Goal: Task Accomplishment & Management: Use online tool/utility

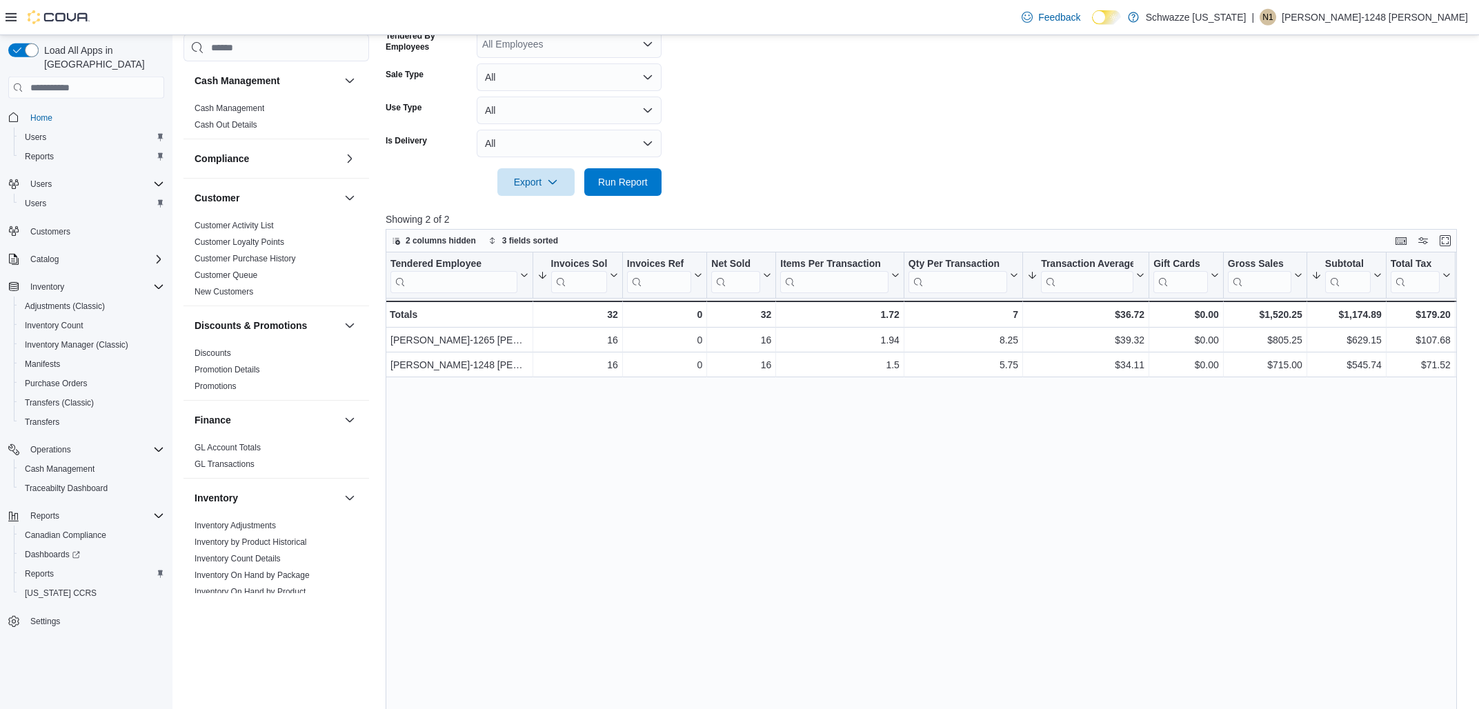
scroll to position [154, 0]
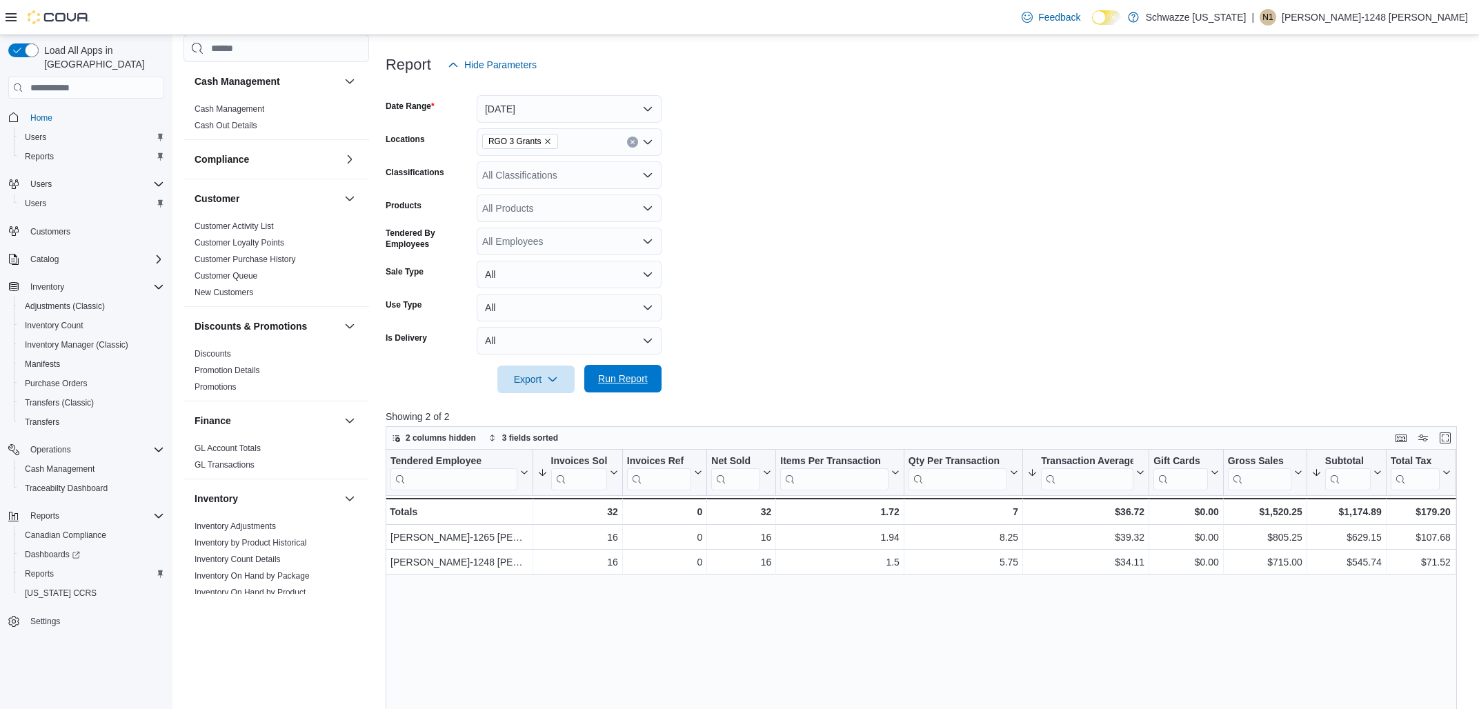
click at [613, 378] on span "Run Report" at bounding box center [623, 379] width 50 height 14
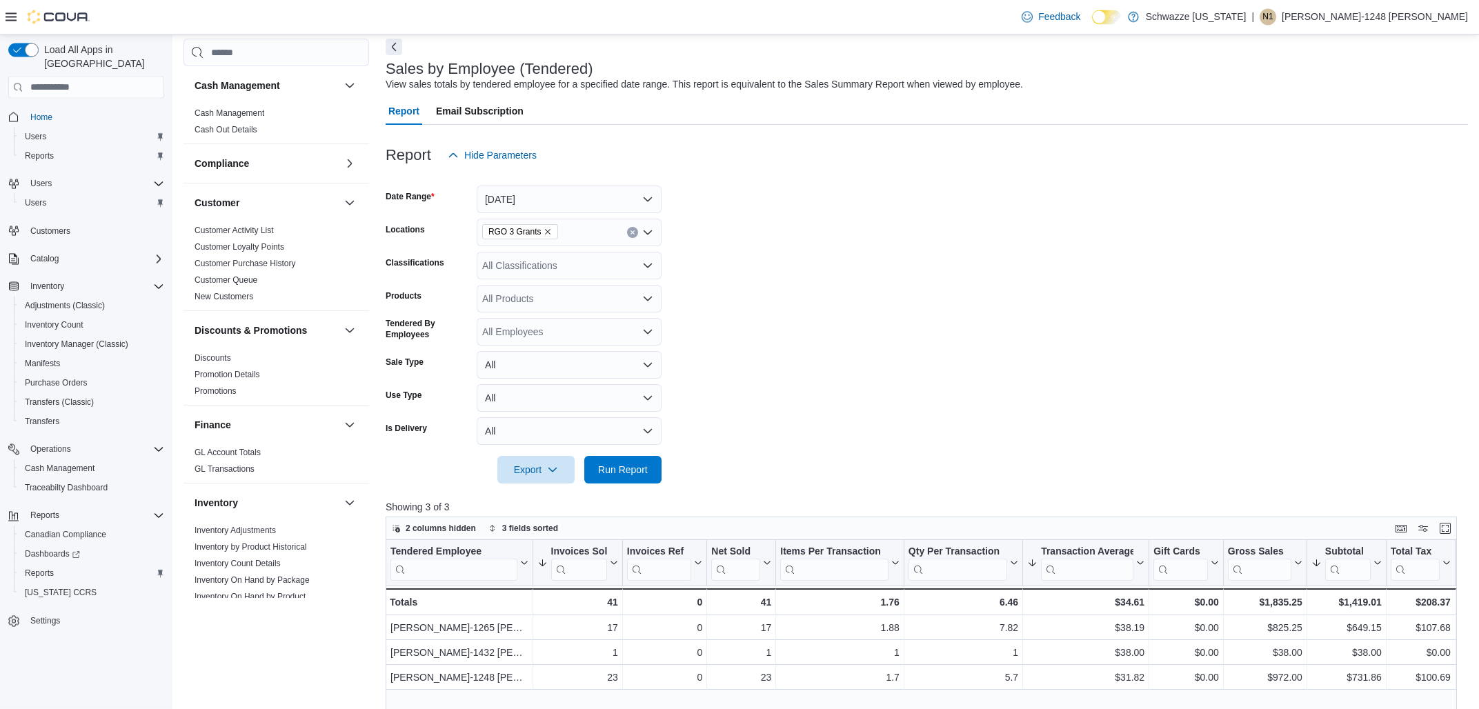
scroll to position [0, 0]
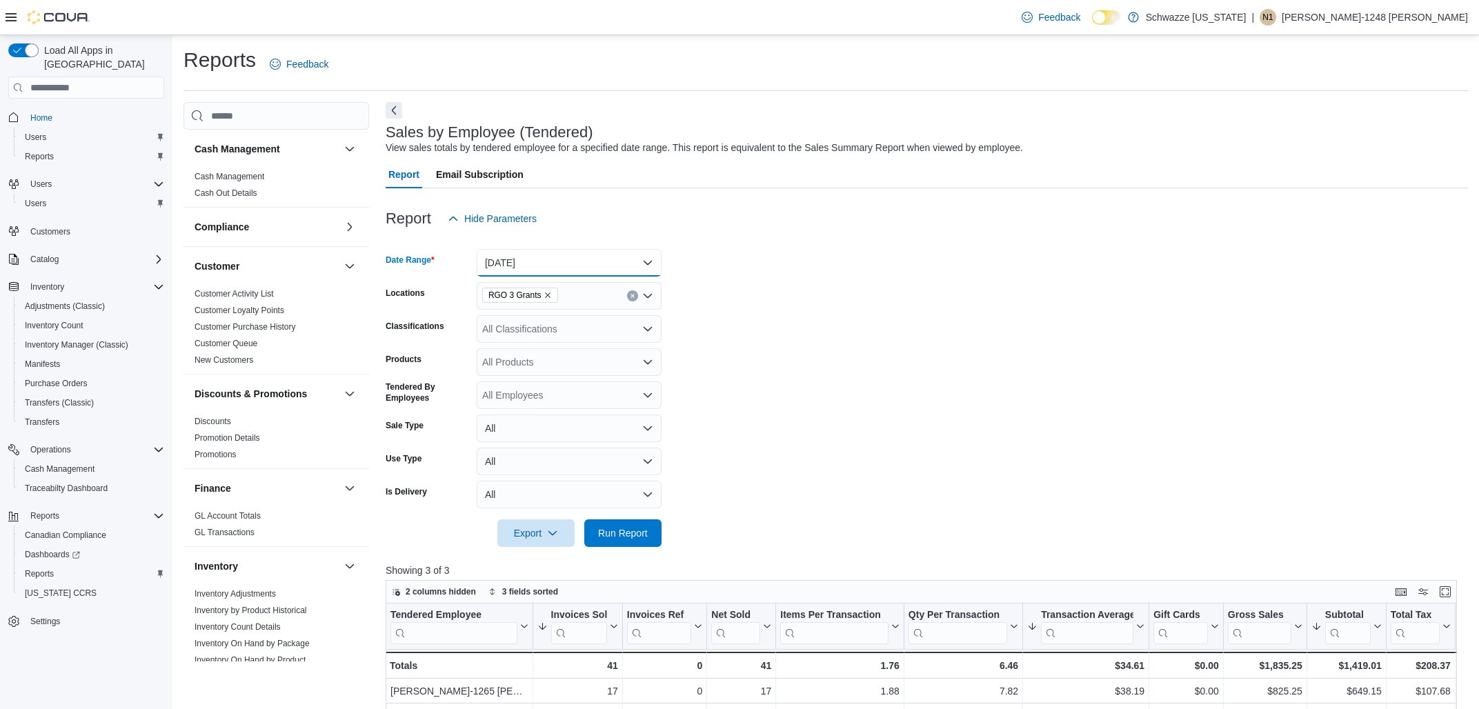
drag, startPoint x: 588, startPoint y: 271, endPoint x: 607, endPoint y: 253, distance: 26.4
click at [587, 266] on button "[DATE]" at bounding box center [569, 263] width 185 height 28
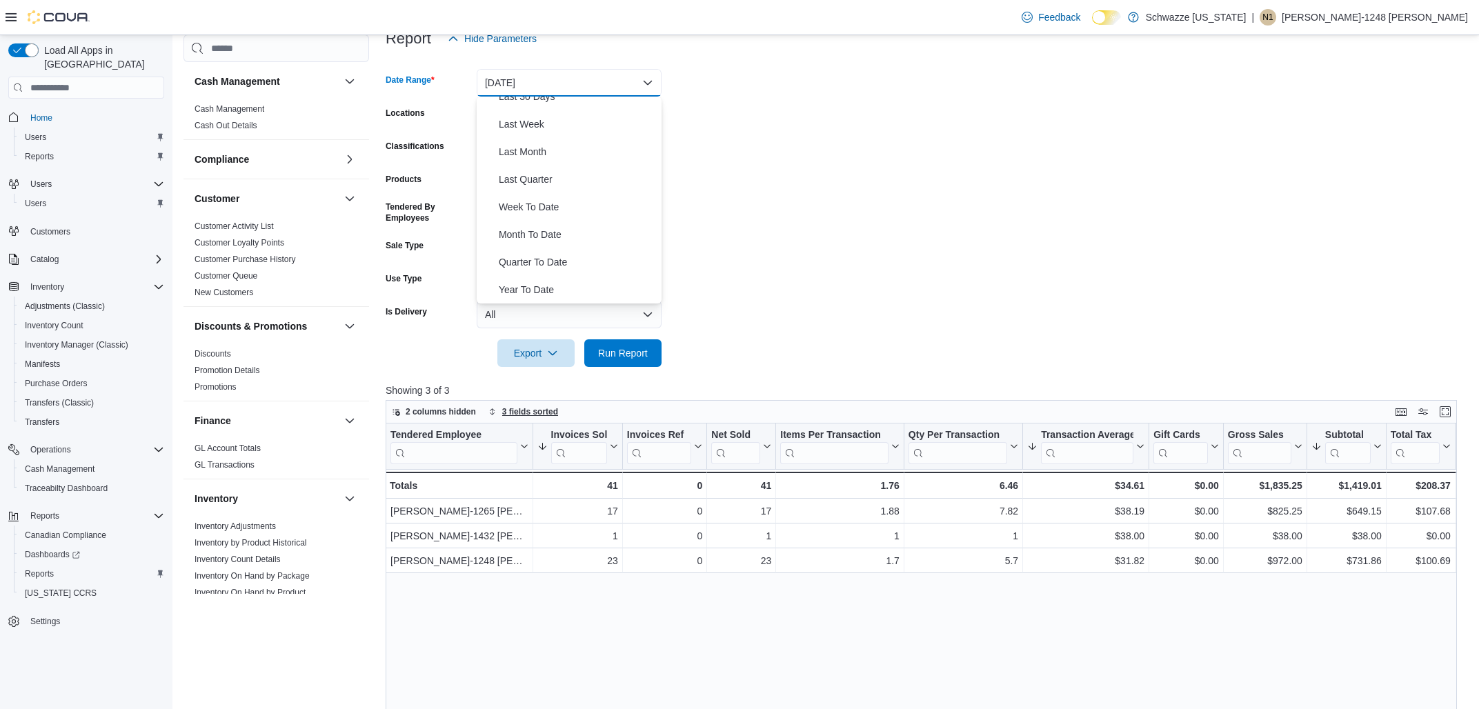
scroll to position [221, 0]
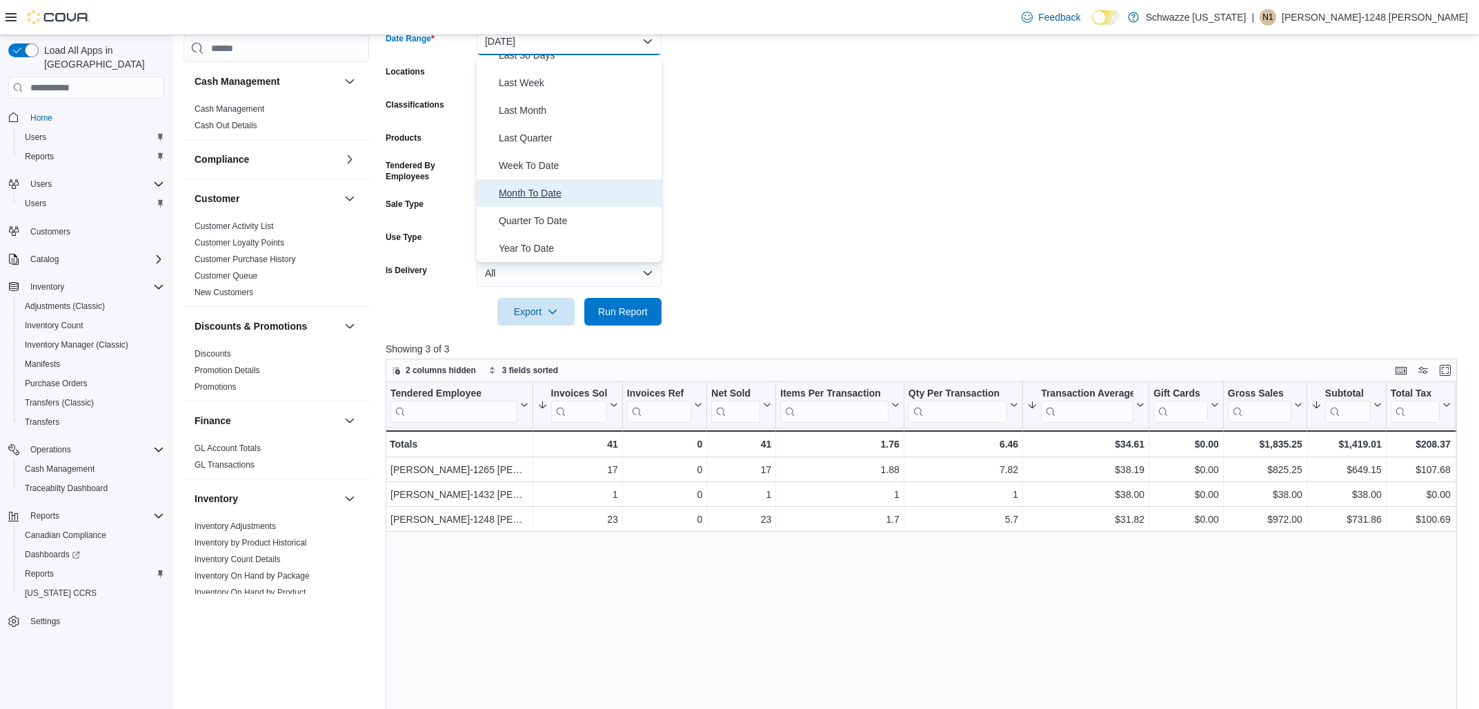
click at [519, 189] on span "Month To Date" at bounding box center [577, 193] width 157 height 17
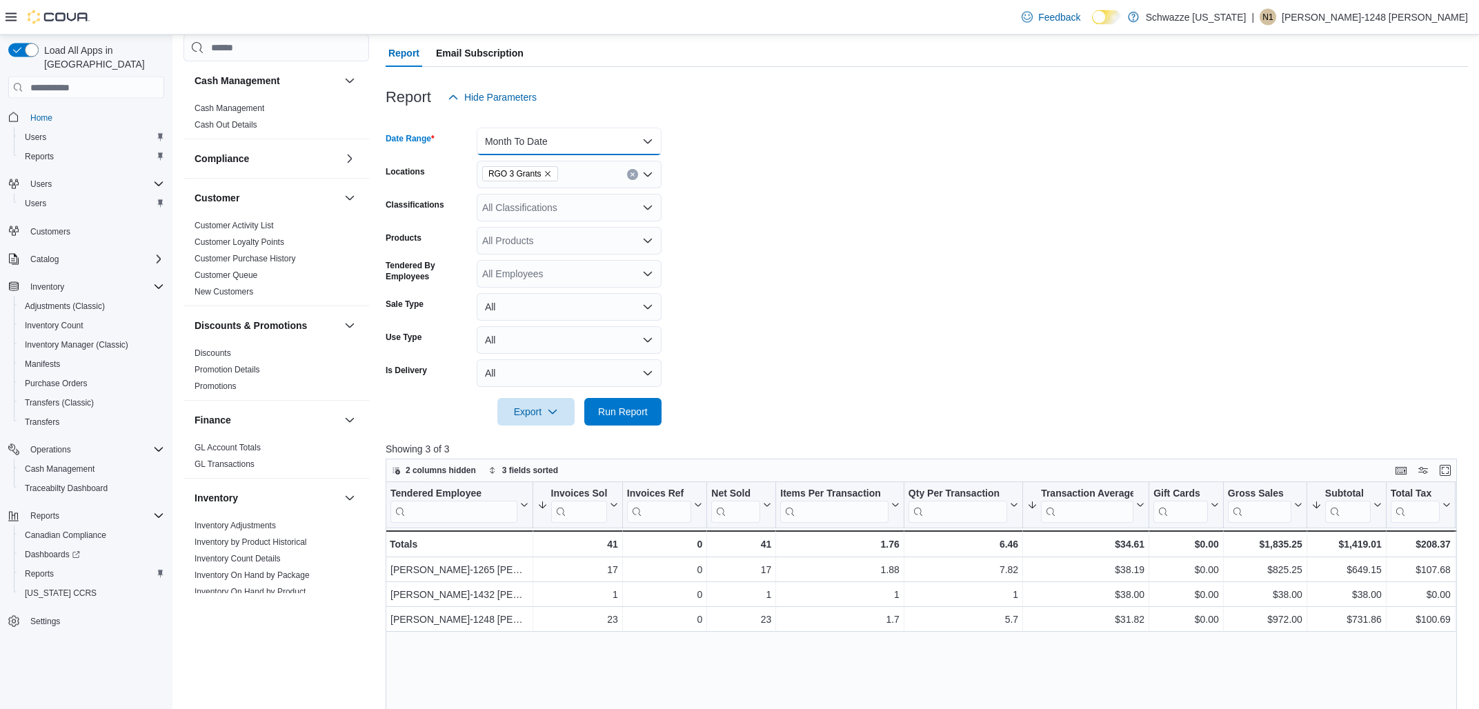
scroll to position [74, 0]
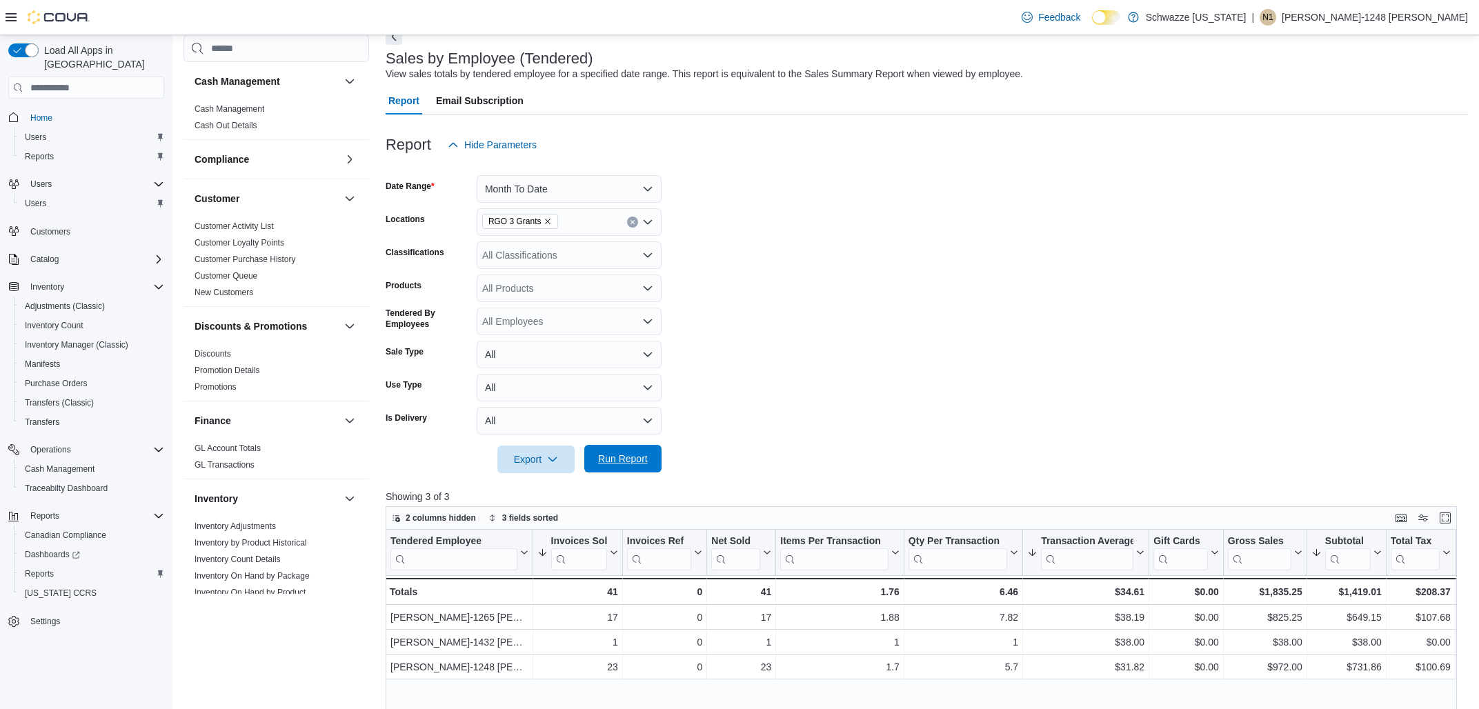
click at [610, 460] on span "Run Report" at bounding box center [623, 459] width 50 height 14
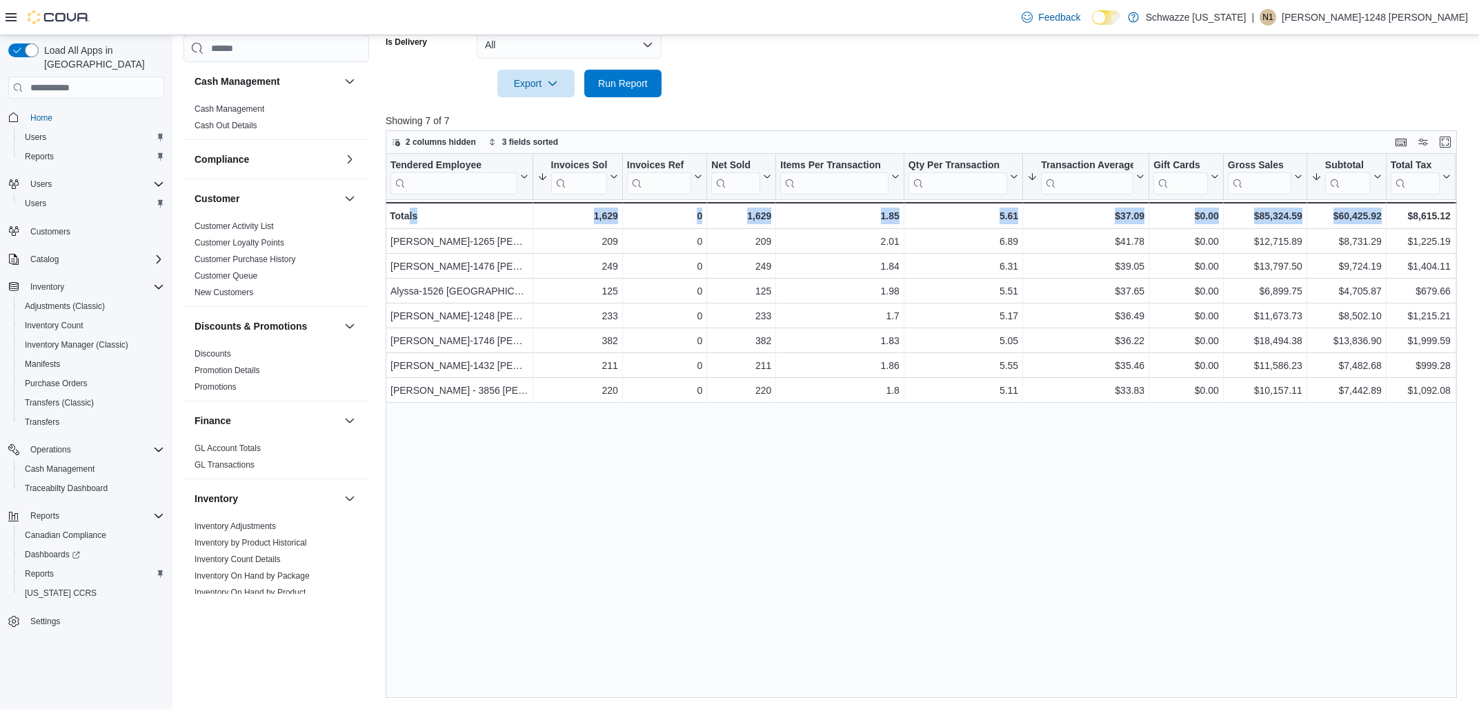
drag, startPoint x: 833, startPoint y: 691, endPoint x: 409, endPoint y: 740, distance: 426.5
click at [409, 698] on div "Tendered Employee Click to view column header actions Invoices Sold Sorted by I…" at bounding box center [921, 426] width 1071 height 544
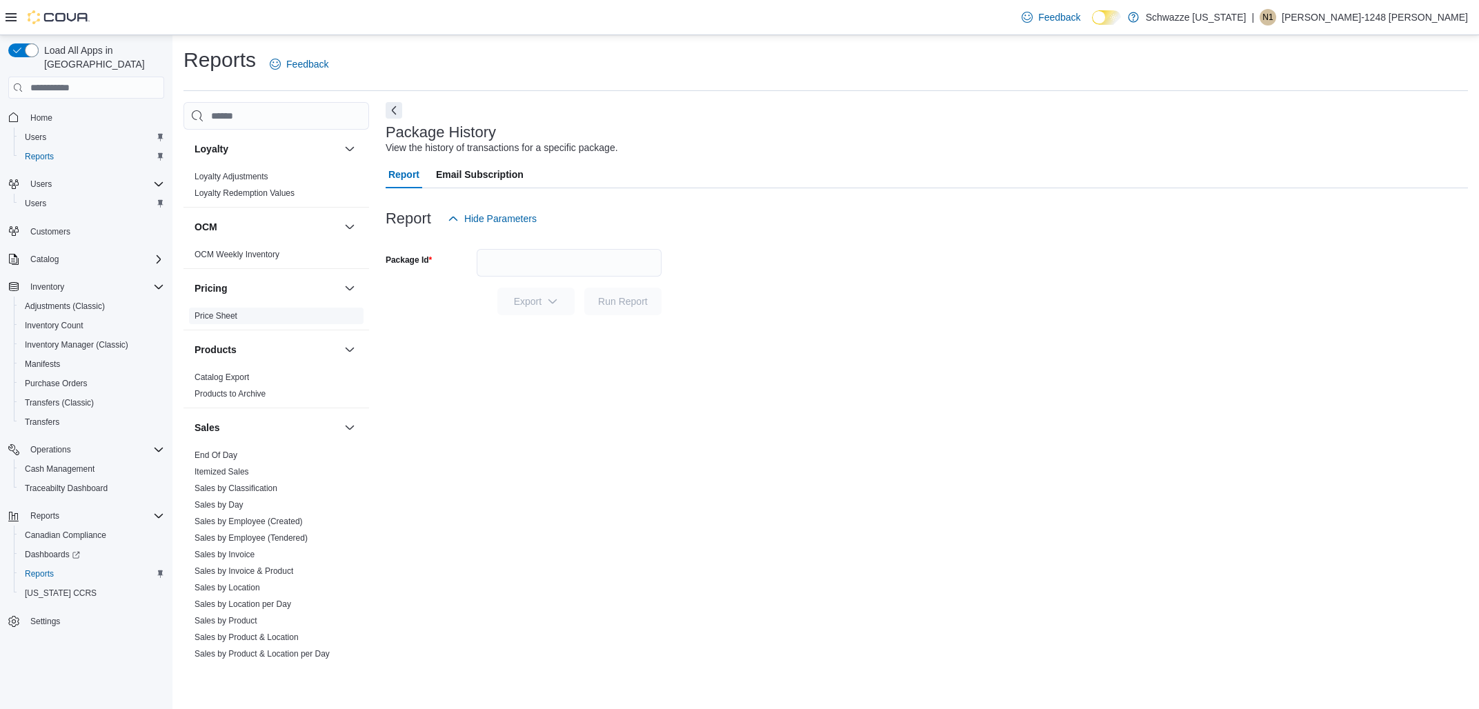
scroll to position [711, 0]
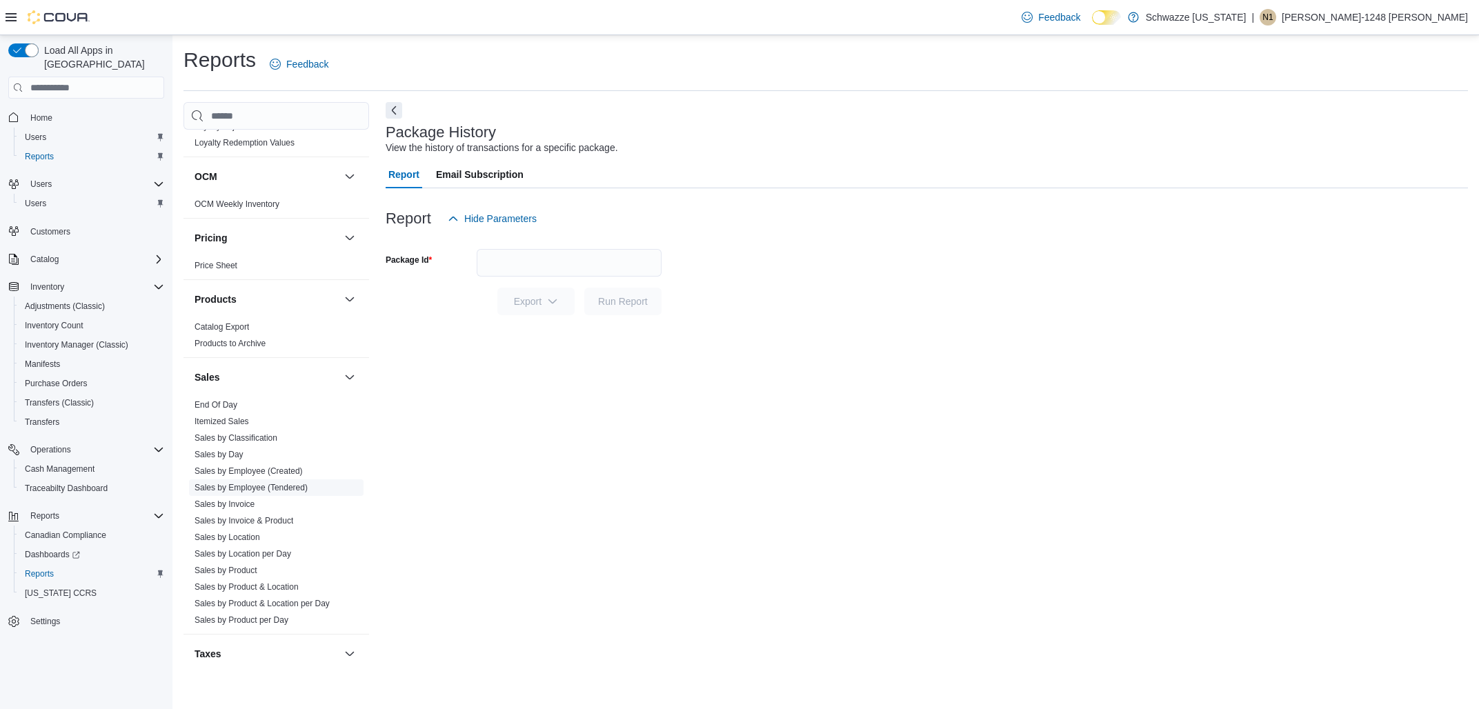
click at [288, 484] on link "Sales by Employee (Tendered)" at bounding box center [251, 488] width 113 height 10
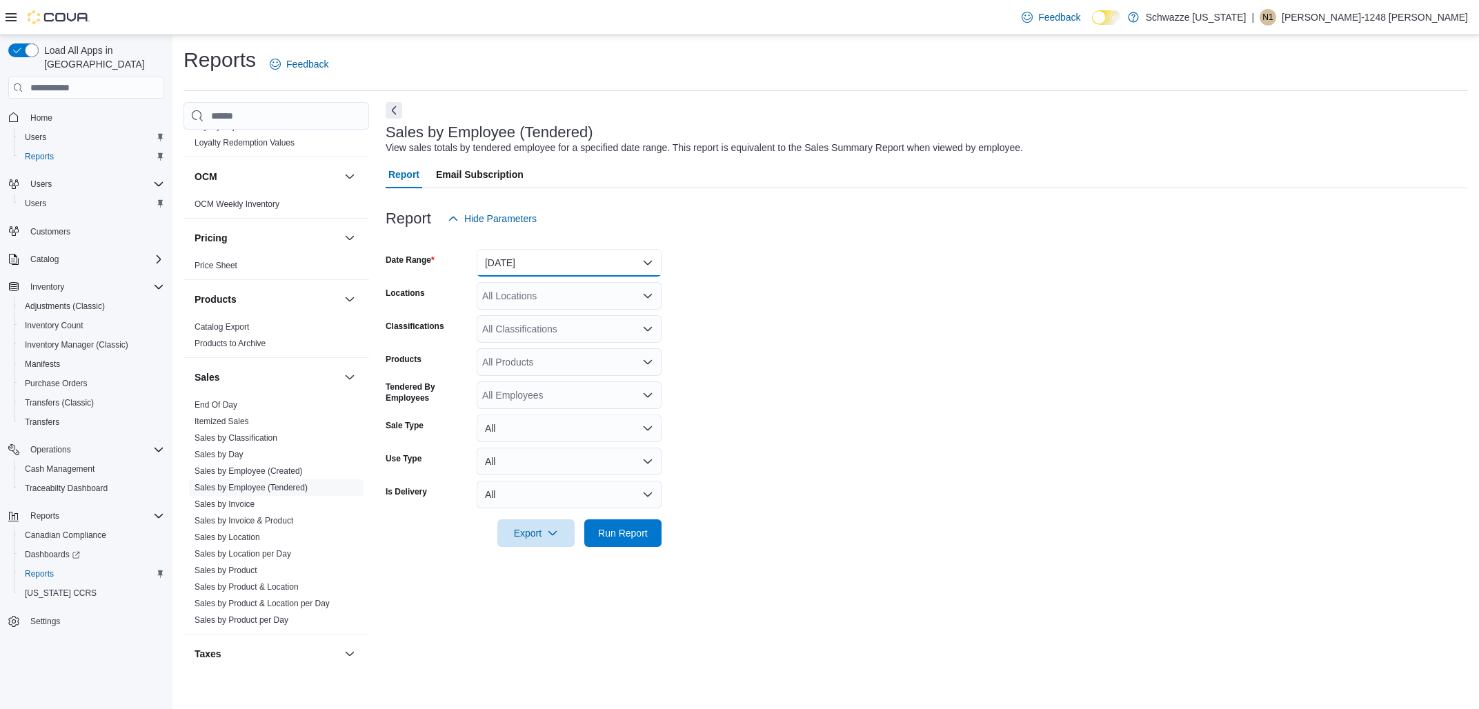
click at [573, 262] on button "[DATE]" at bounding box center [569, 263] width 185 height 28
click at [526, 311] on span "[DATE]" at bounding box center [577, 318] width 157 height 17
click at [521, 292] on div "All Locations" at bounding box center [569, 296] width 185 height 28
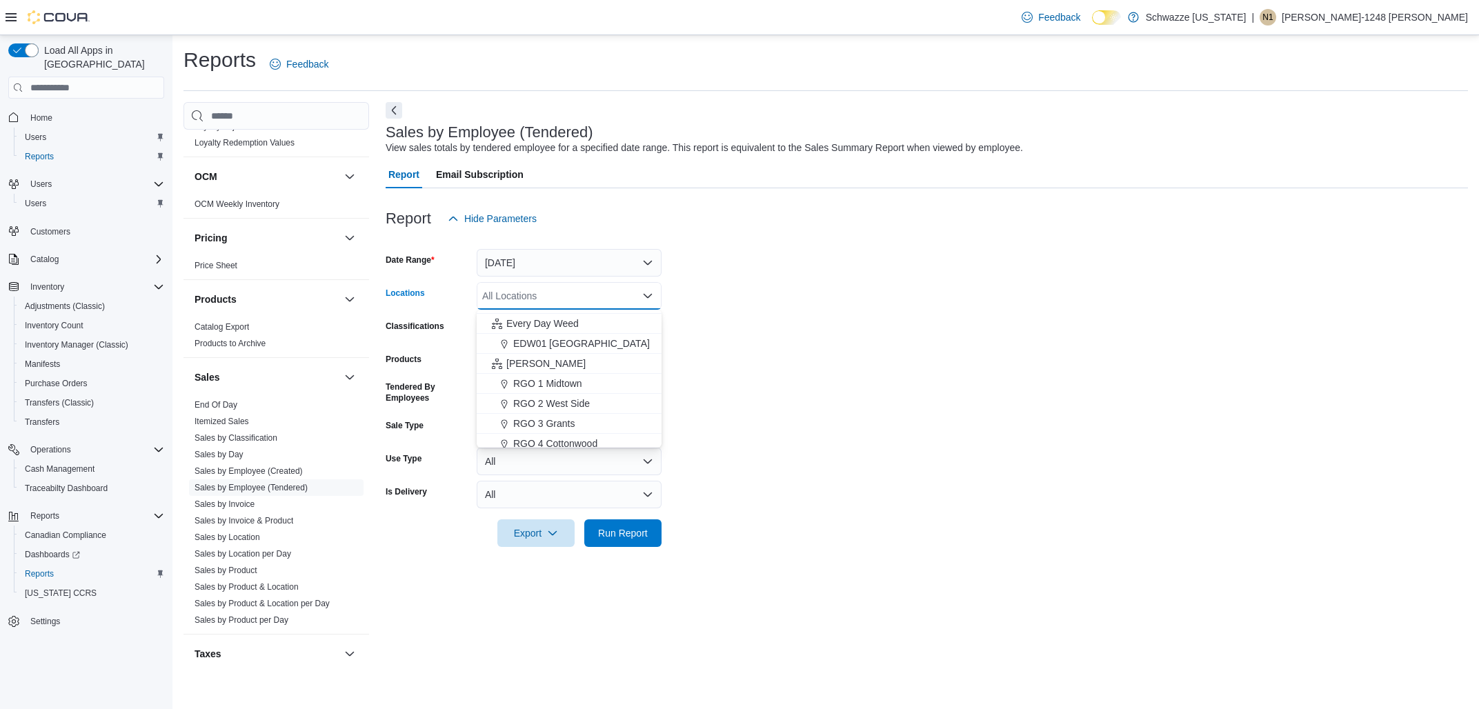
scroll to position [324, 0]
click at [539, 412] on span "RGO 3 Grants" at bounding box center [543, 416] width 61 height 14
click at [946, 401] on form "Date Range [DATE] Locations RGO 3 Grants Combo box. Selected. RGO 3 Grants. Pre…" at bounding box center [927, 389] width 1082 height 315
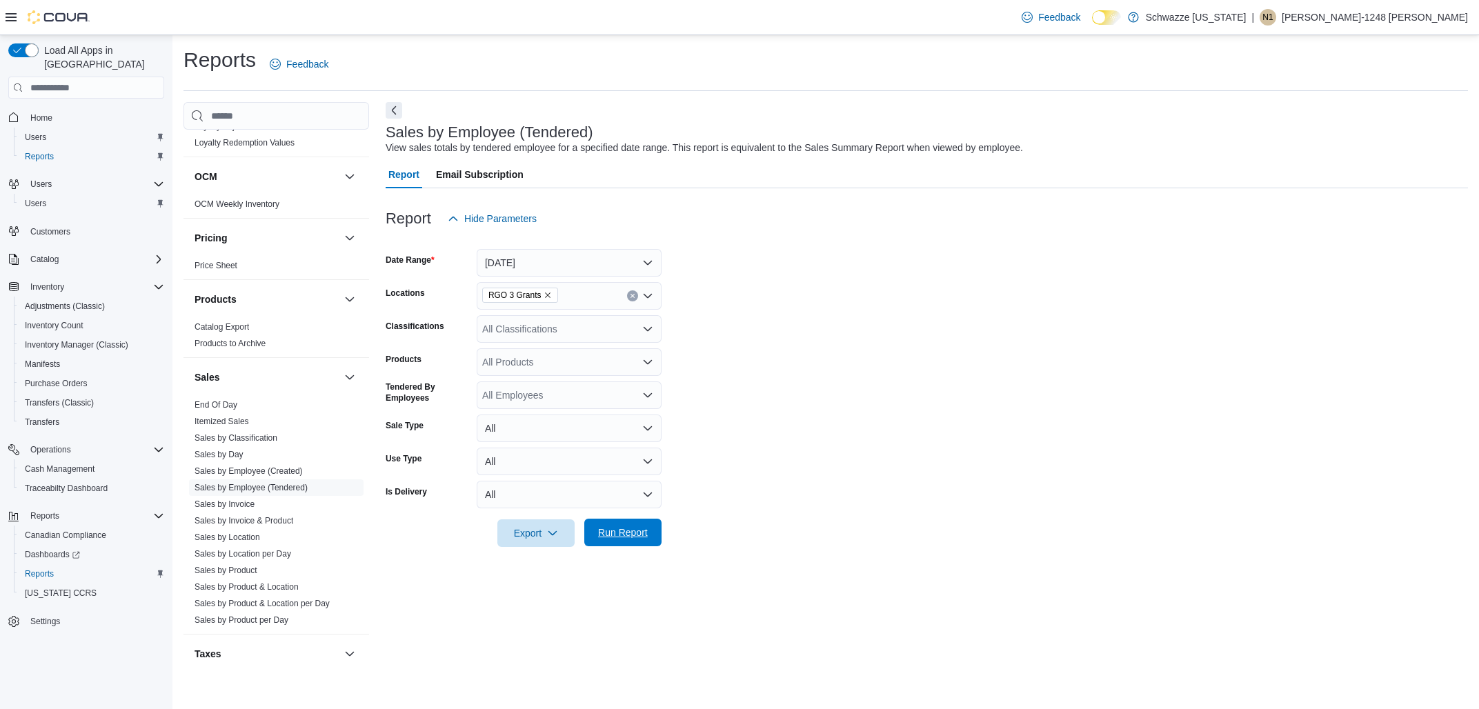
click at [635, 533] on span "Run Report" at bounding box center [623, 533] width 50 height 14
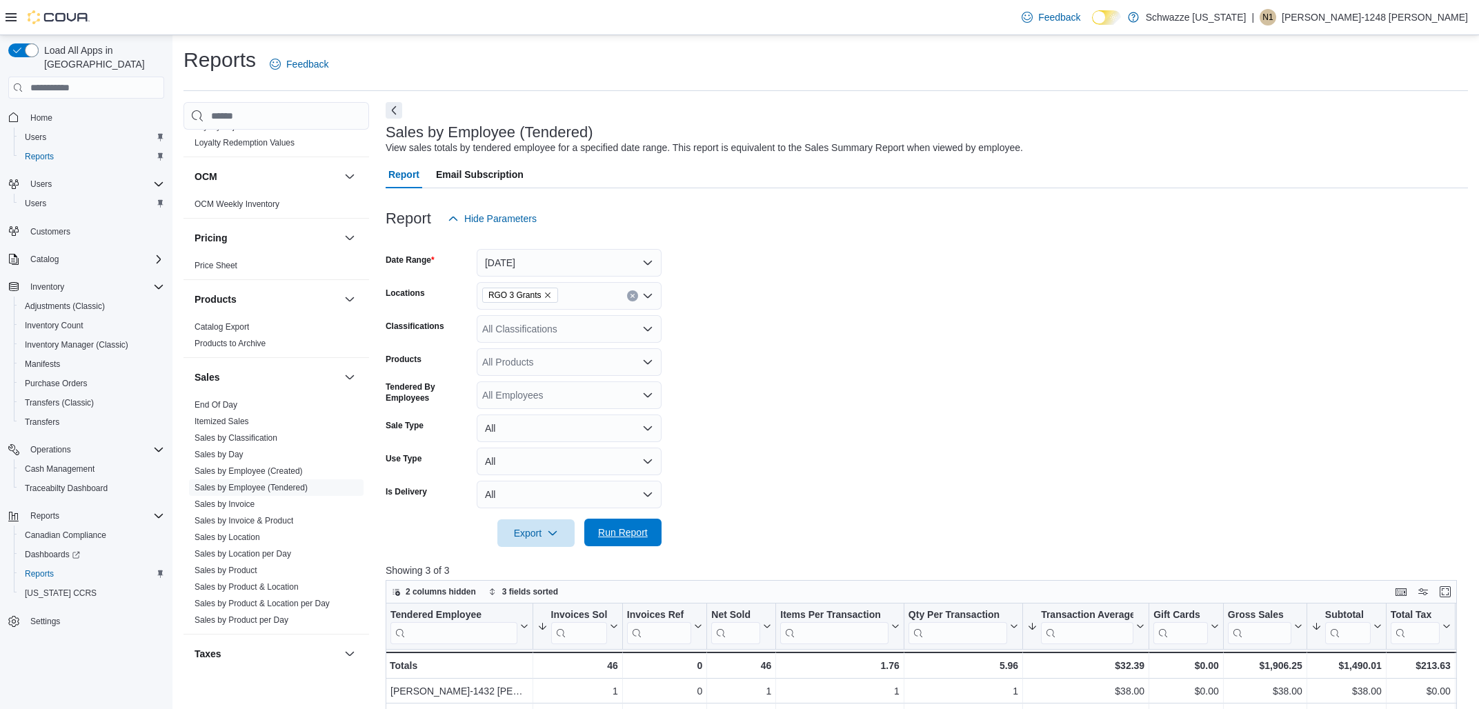
click at [615, 546] on span "Run Report" at bounding box center [623, 533] width 61 height 28
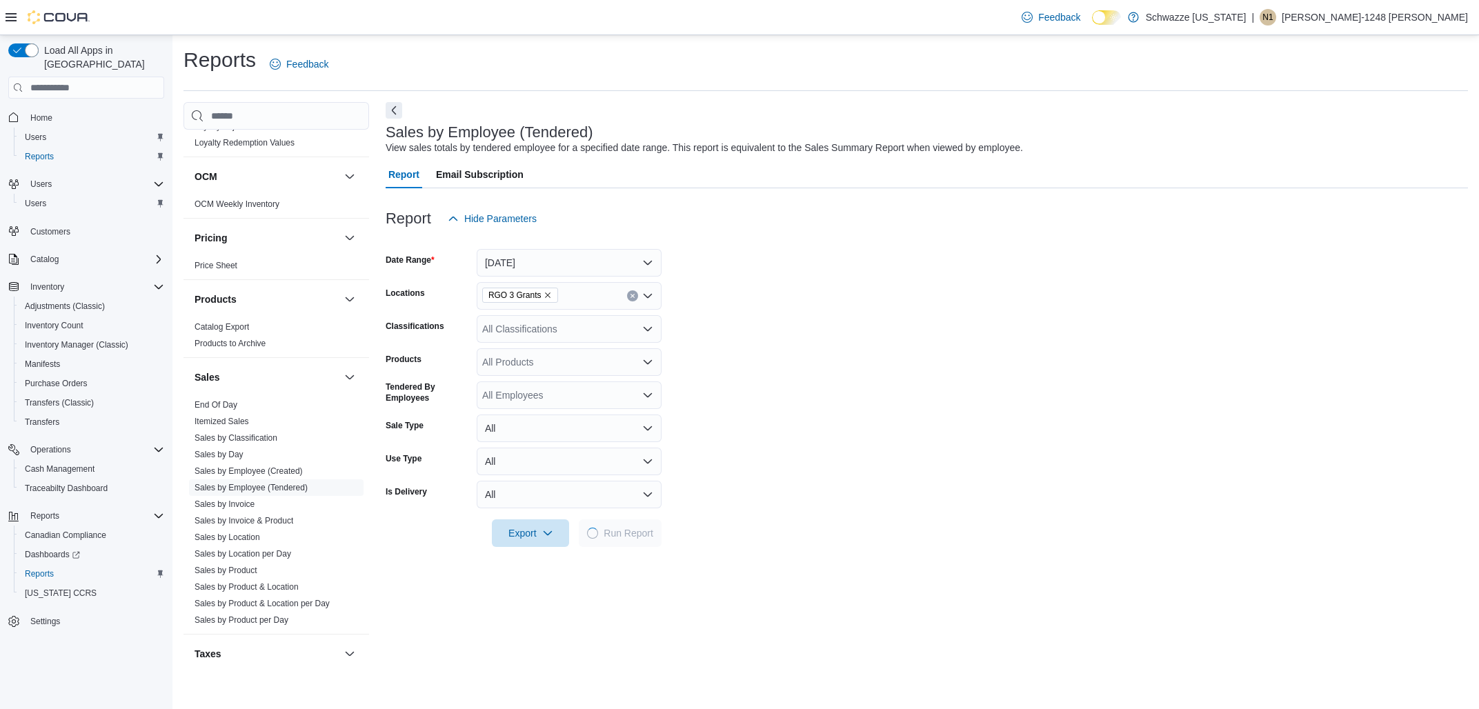
scroll to position [295, 0]
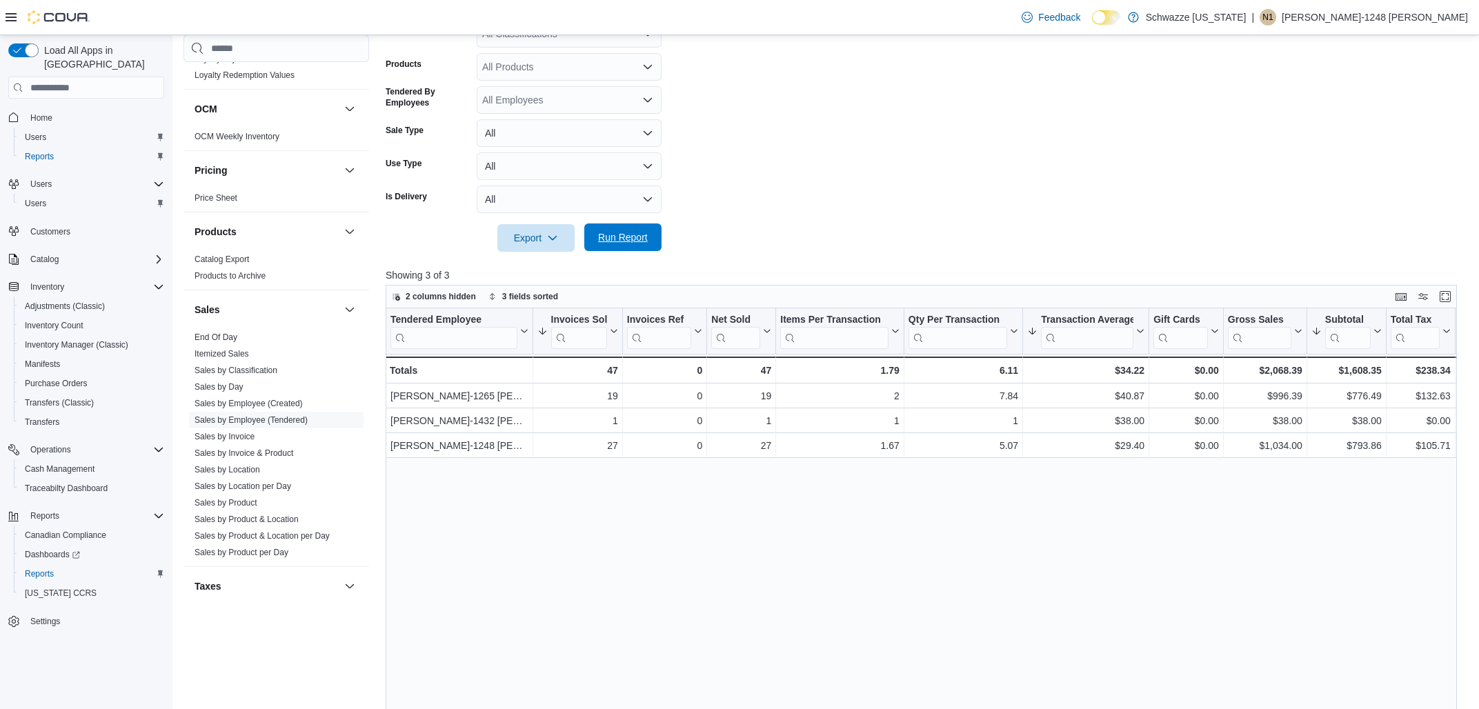
click at [639, 244] on span "Run Report" at bounding box center [623, 238] width 61 height 28
click at [633, 244] on span "Run Report" at bounding box center [623, 238] width 61 height 28
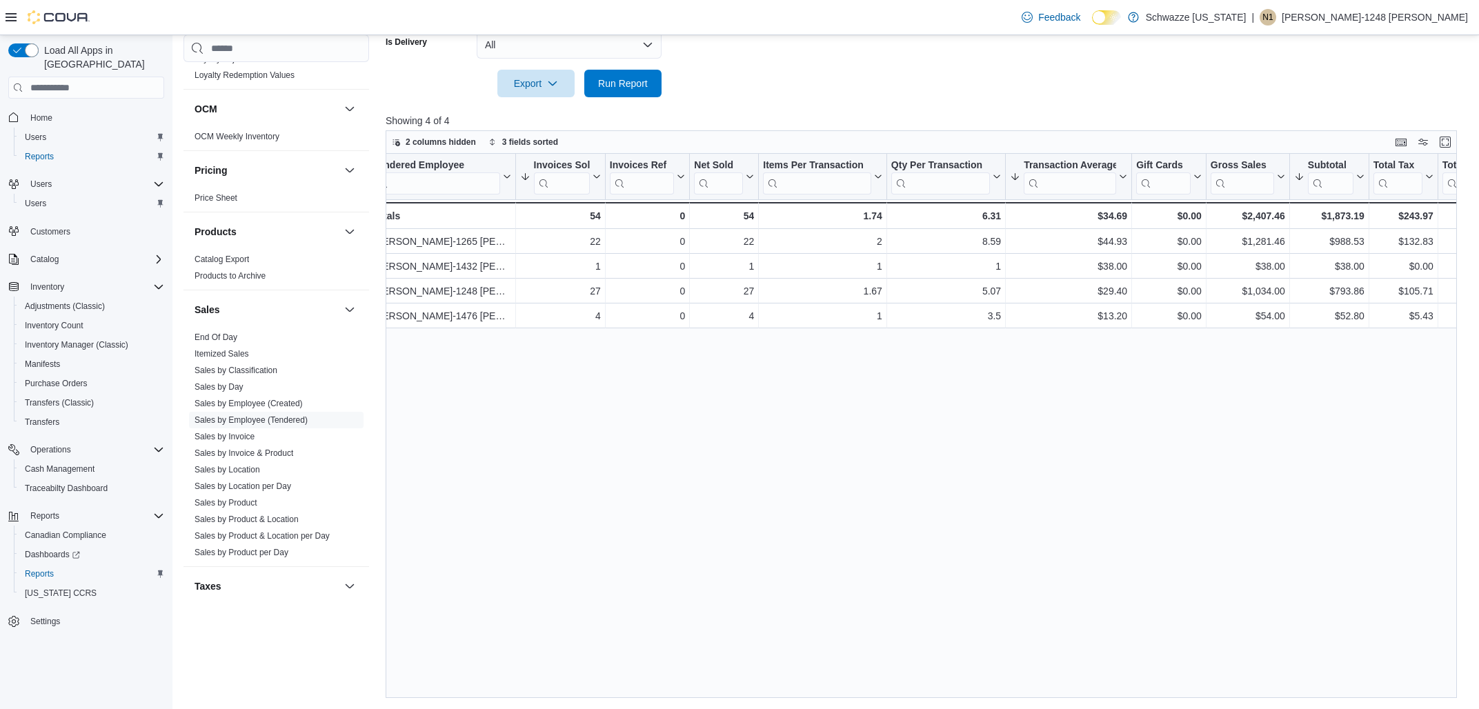
scroll to position [0, 0]
